Goal: Task Accomplishment & Management: Manage account settings

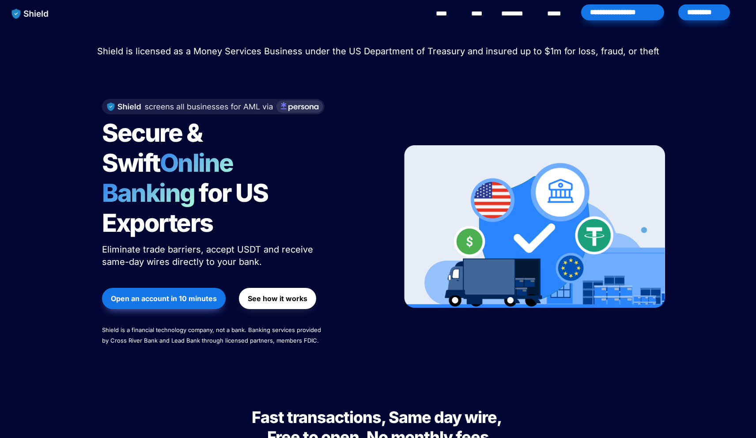
click at [719, 14] on div "*********" at bounding box center [704, 12] width 52 height 16
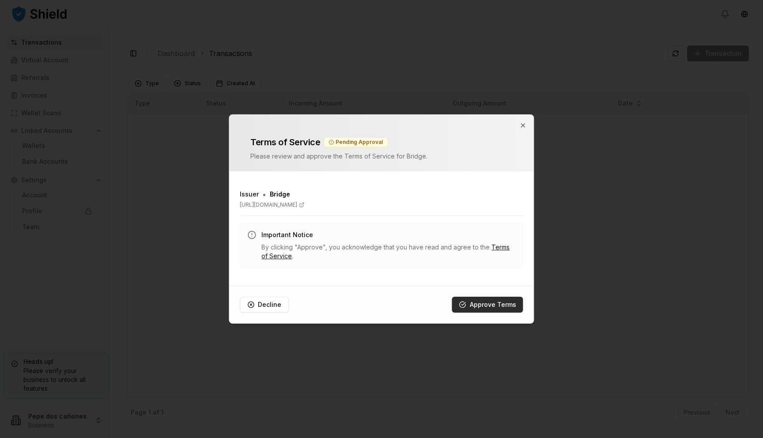
click at [517, 301] on button "Approve Terms" at bounding box center [487, 305] width 71 height 16
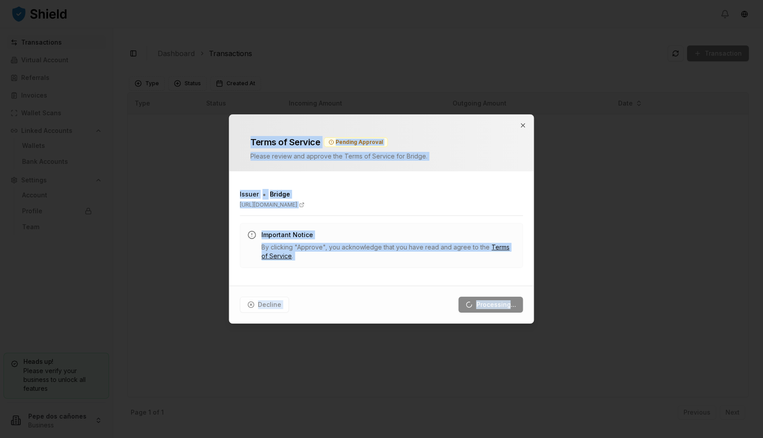
drag, startPoint x: 517, startPoint y: 301, endPoint x: 565, endPoint y: 103, distance: 204.4
click at [565, 105] on body "Transactions Virtual Account Referrals Invoices Wallet Scans Linked Accounts Wa…" at bounding box center [381, 219] width 763 height 438
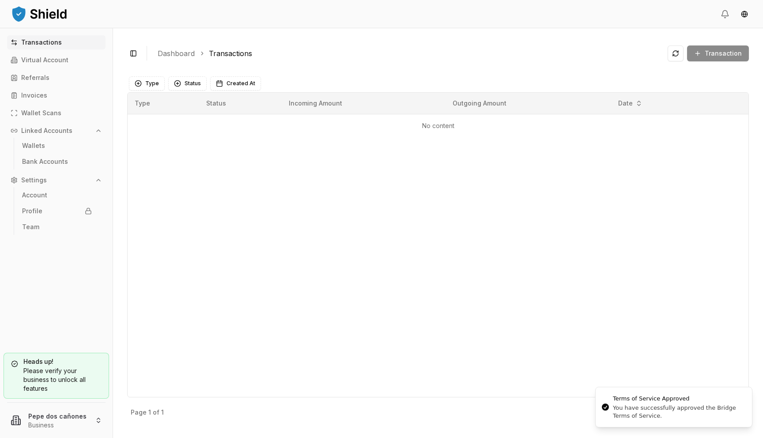
click at [521, 129] on p "No content" at bounding box center [438, 125] width 606 height 9
click at [70, 414] on html "Transactions Virtual Account Referrals Invoices Wallet Scans Linked Accounts Wa…" at bounding box center [381, 219] width 763 height 438
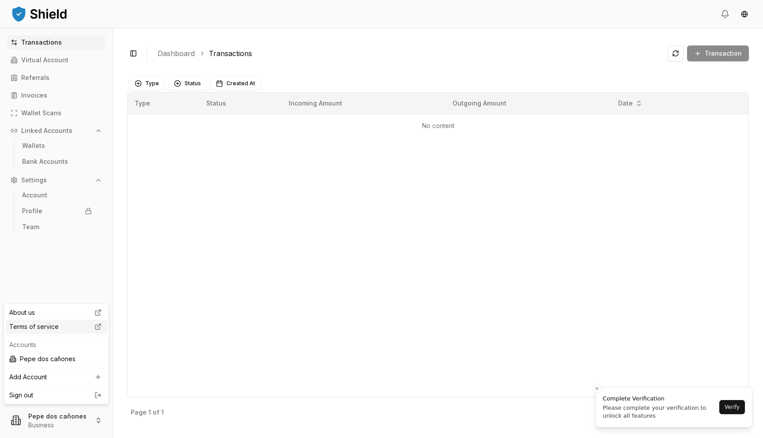
drag, startPoint x: 72, startPoint y: 358, endPoint x: 59, endPoint y: 327, distance: 33.4
click at [59, 327] on div "About us Terms of service Accounts Pepe dos cañones Add Account Sign out" at bounding box center [56, 353] width 105 height 101
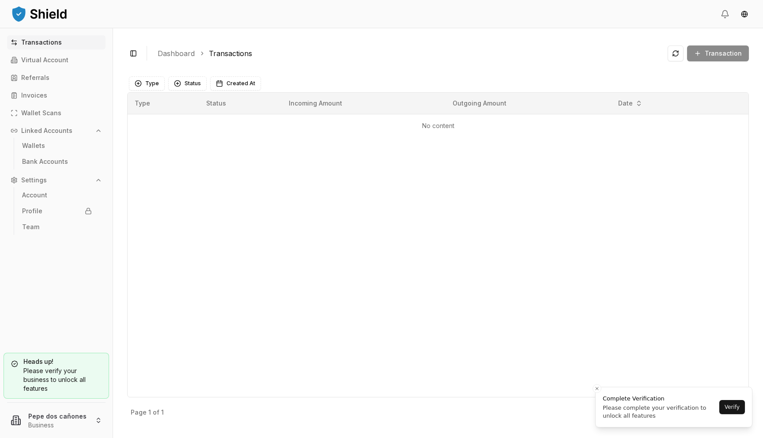
click at [68, 437] on div "Heads up! Please verify your business to unlock all features Pepe dos cañones B…" at bounding box center [56, 393] width 113 height 89
click at [68, 431] on html "Transactions Virtual Account Referrals Invoices Wallet Scans Linked Accounts Wa…" at bounding box center [381, 219] width 763 height 438
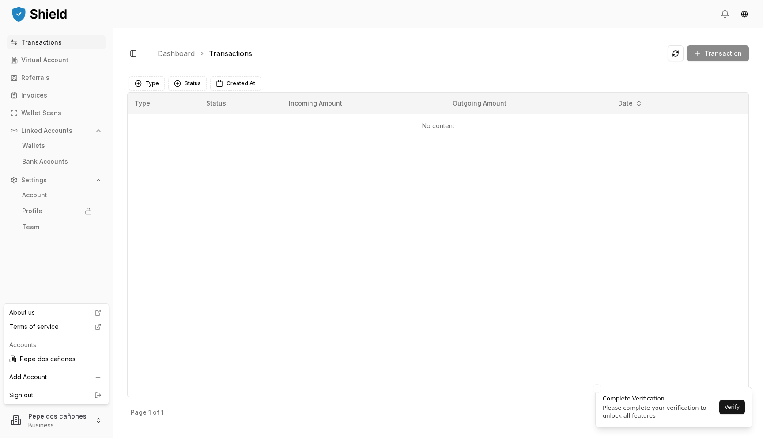
click at [72, 394] on link "Sign out" at bounding box center [56, 395] width 94 height 9
